Goal: Obtain resource: Obtain resource

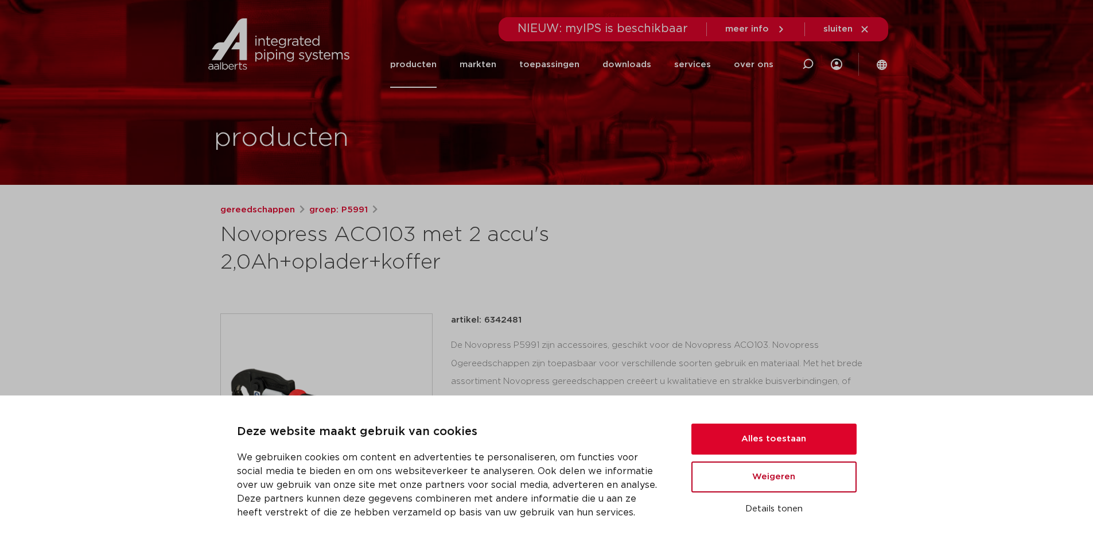
click at [780, 418] on button "Weigeren" at bounding box center [774, 476] width 165 height 31
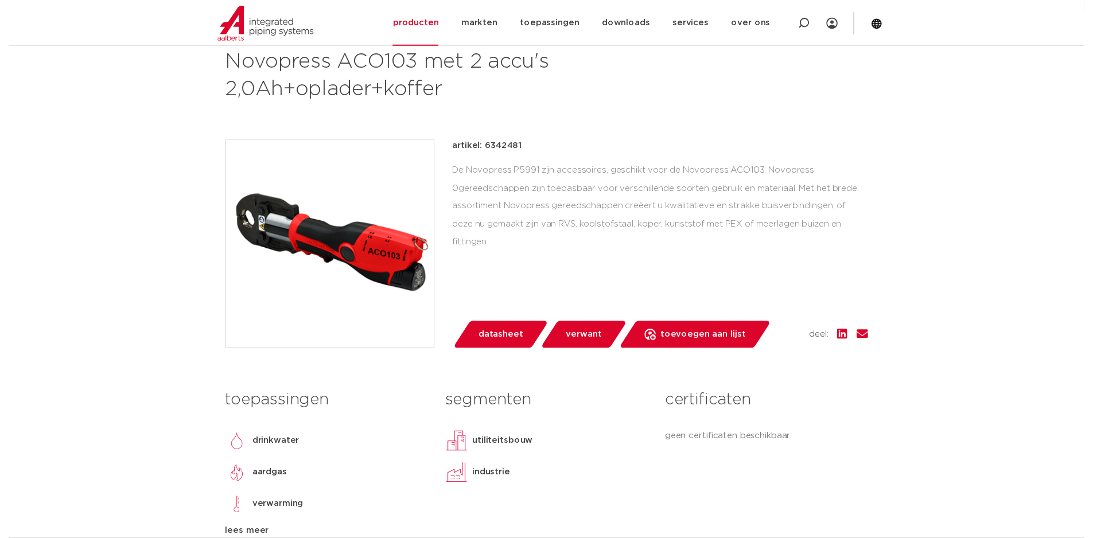
scroll to position [230, 0]
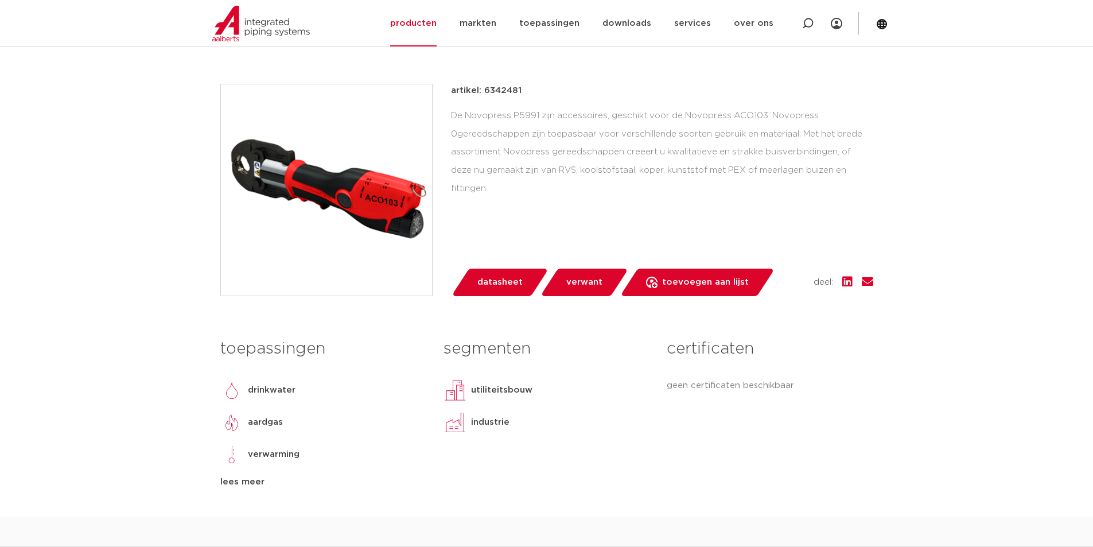
click at [501, 280] on span "datasheet" at bounding box center [499, 282] width 45 height 18
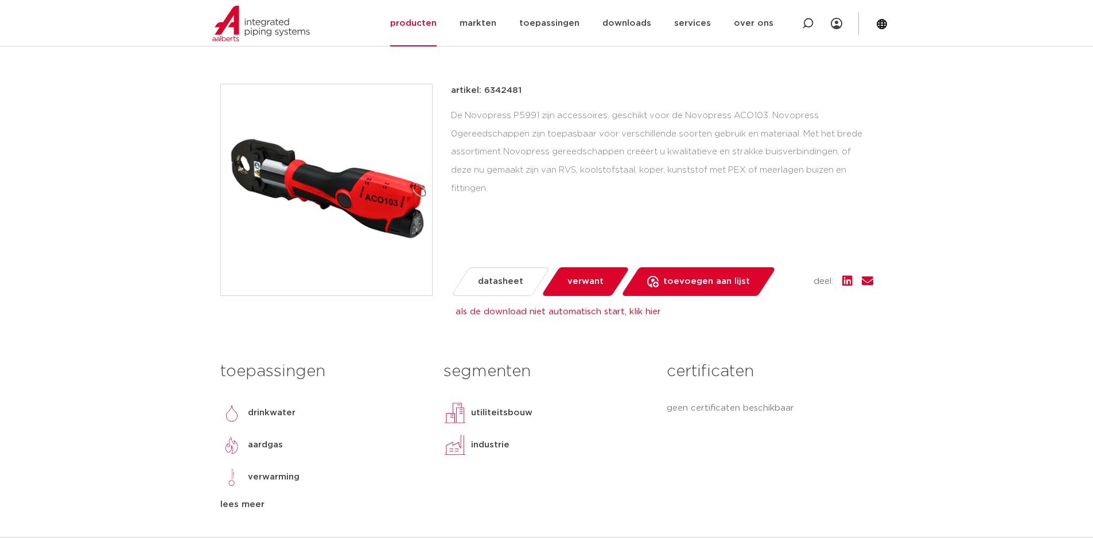
click at [587, 288] on span "verwant" at bounding box center [586, 282] width 36 height 18
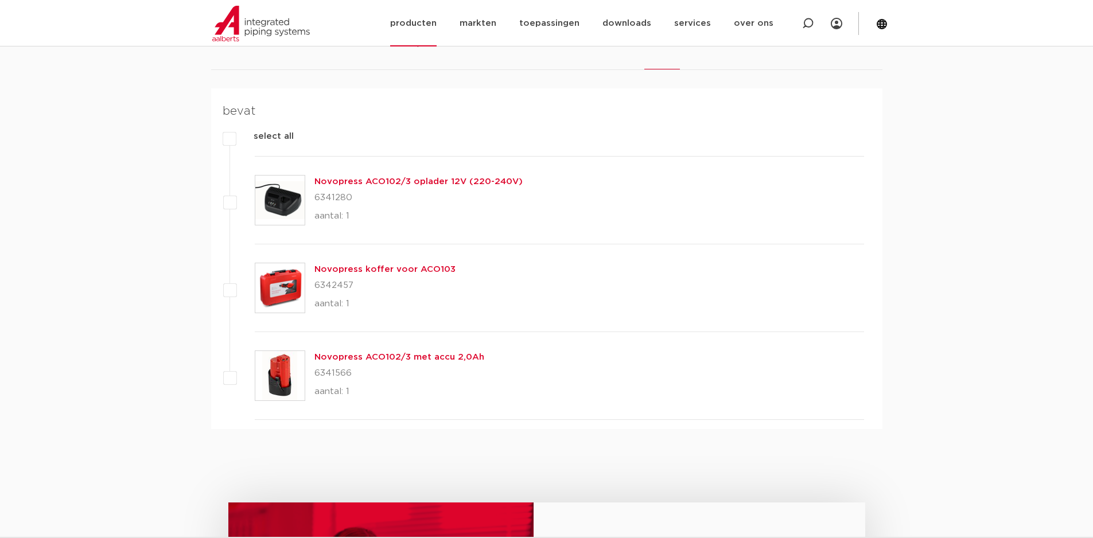
scroll to position [230, 0]
